Goal: Task Accomplishment & Management: Manage account settings

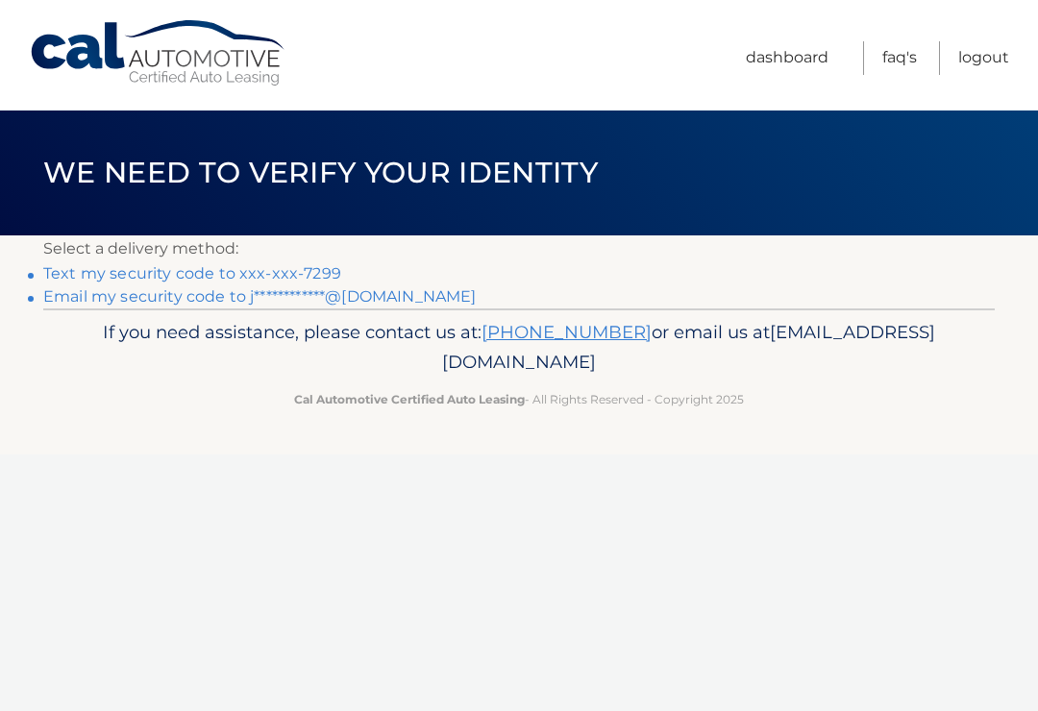
click at [193, 302] on link "**********" at bounding box center [259, 296] width 433 height 18
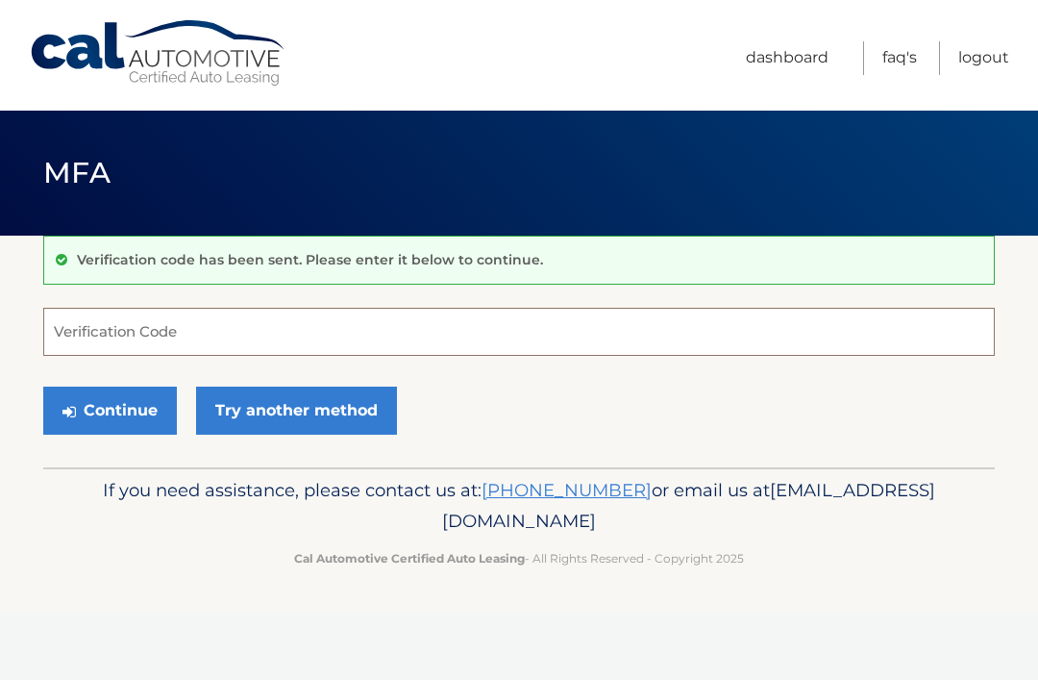
click at [283, 332] on input "Verification Code" at bounding box center [519, 332] width 952 height 48
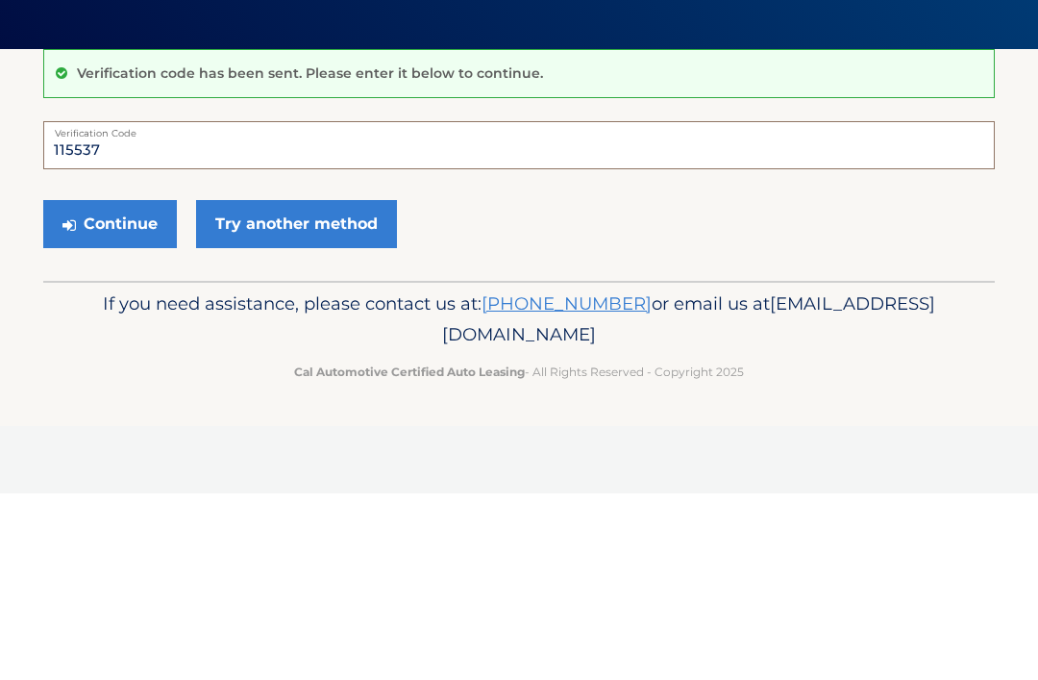
type input "115537"
click at [115, 386] on button "Continue" at bounding box center [110, 410] width 134 height 48
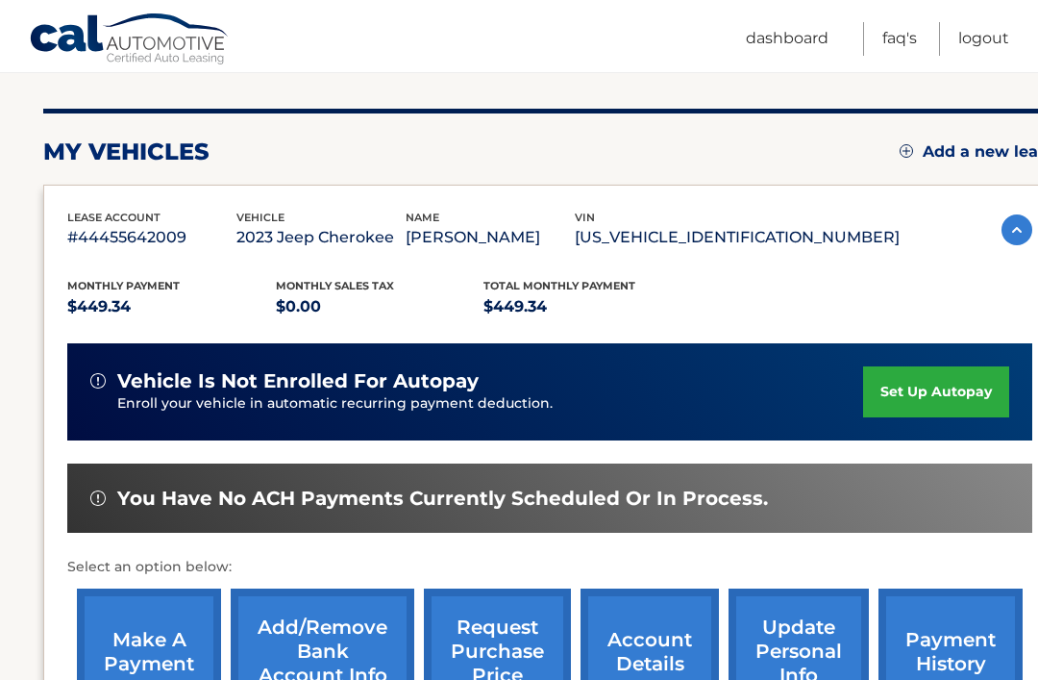
scroll to position [214, 0]
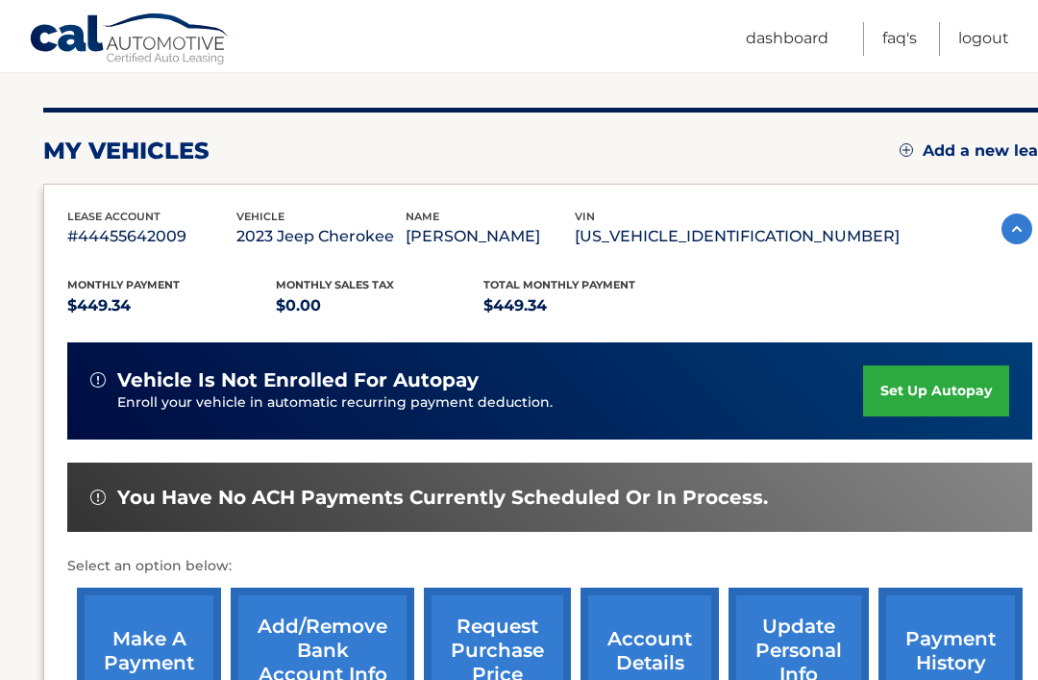
click at [158, 649] on link "make a payment" at bounding box center [149, 650] width 144 height 126
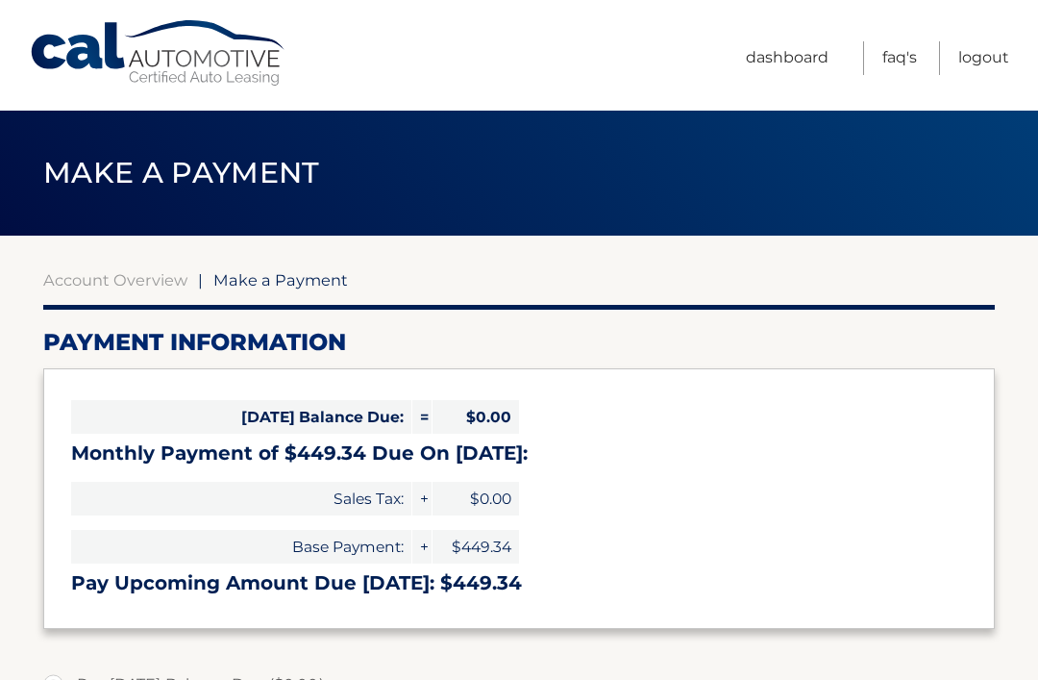
select select "MzNmMjAyZTUtYjQxNS00MDQ1LTlhMWEtMDY5YjczMjQ3MzJm"
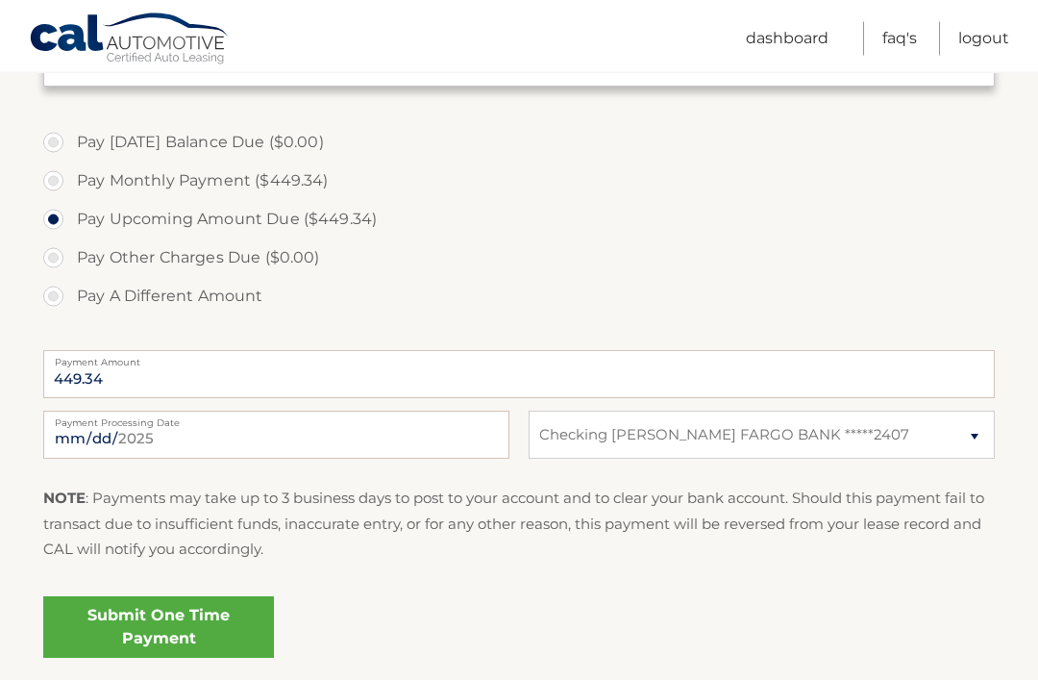
scroll to position [542, 0]
click at [186, 629] on link "Submit One Time Payment" at bounding box center [158, 627] width 231 height 62
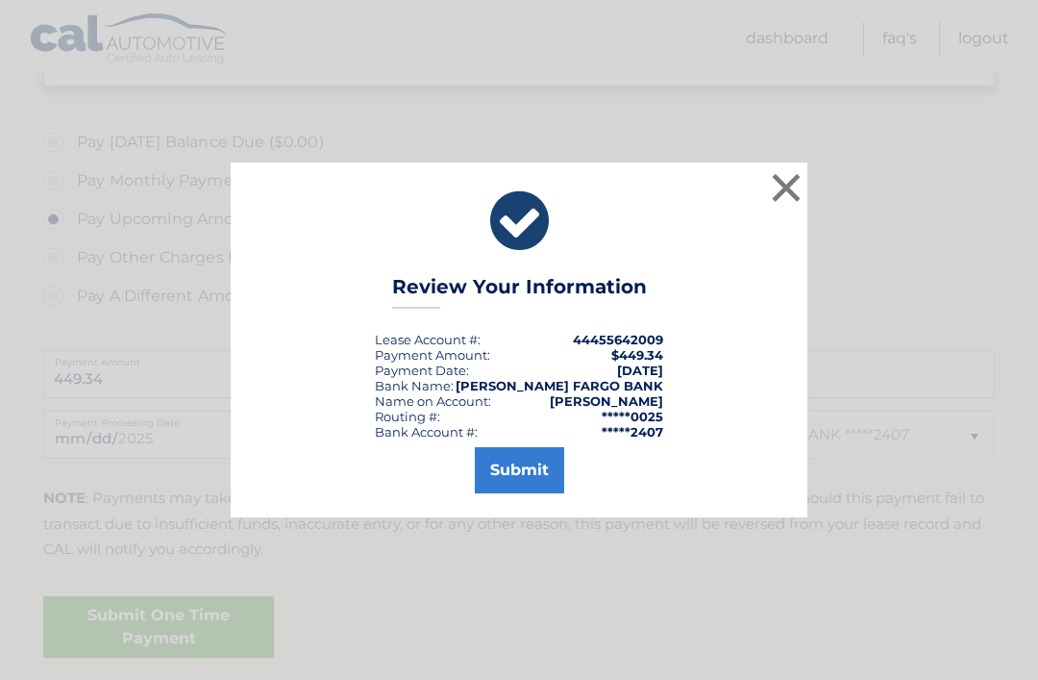
click at [521, 493] on button "Submit" at bounding box center [519, 470] width 89 height 46
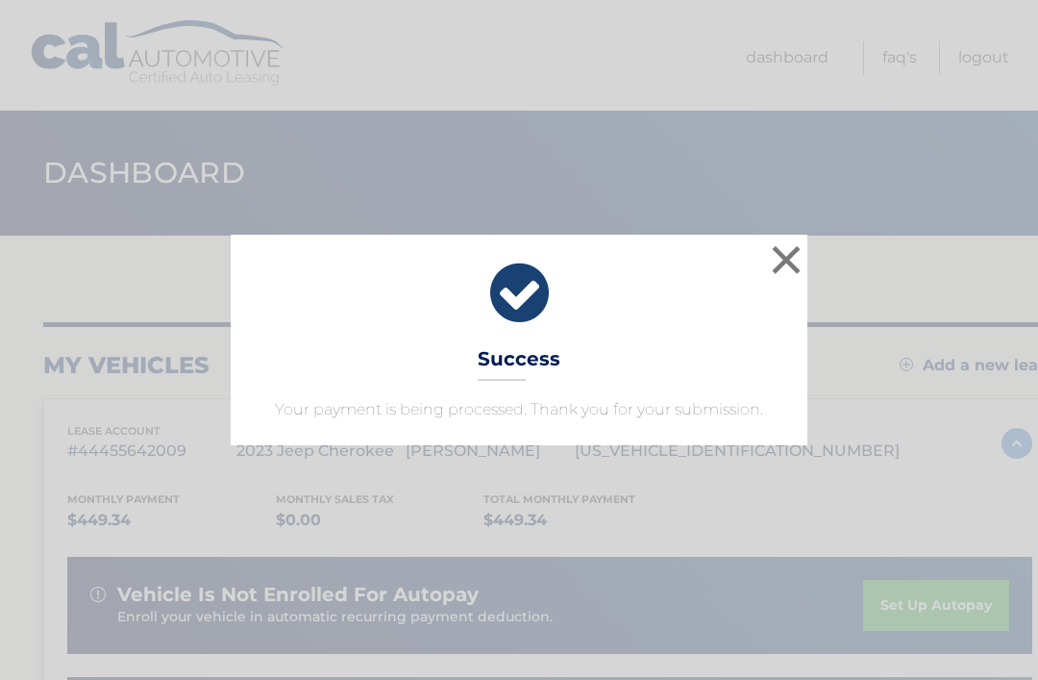
click at [784, 264] on button "×" at bounding box center [786, 259] width 38 height 38
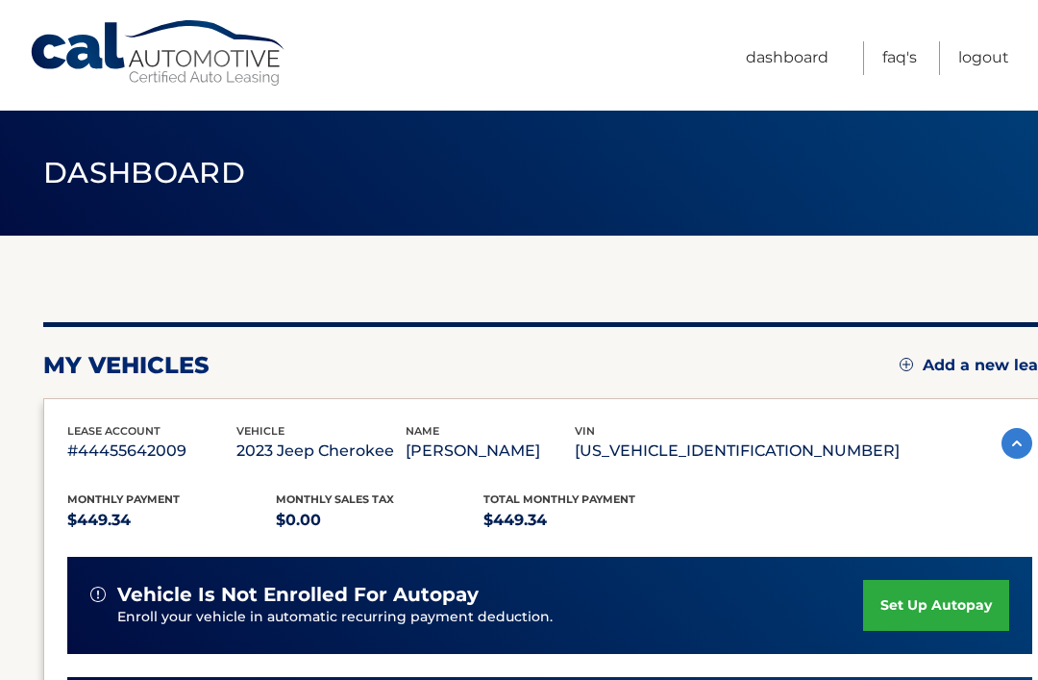
click at [988, 64] on link "Logout" at bounding box center [983, 58] width 51 height 34
